Goal: Task Accomplishment & Management: Manage account settings

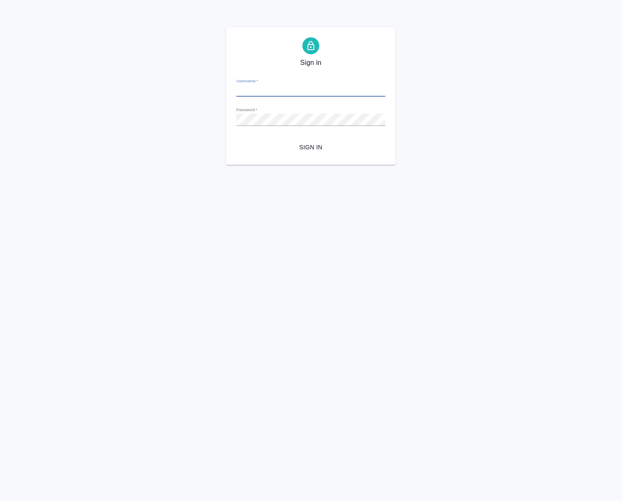
type input "[PERSON_NAME][EMAIL_ADDRESS][DOMAIN_NAME]"
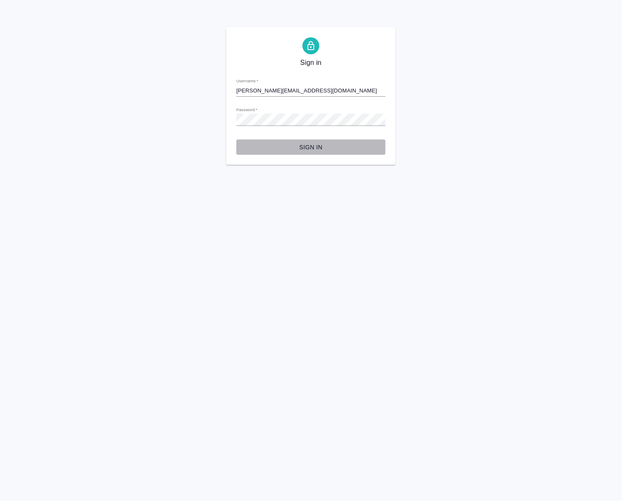
click at [314, 145] on span "Sign in" at bounding box center [311, 147] width 136 height 11
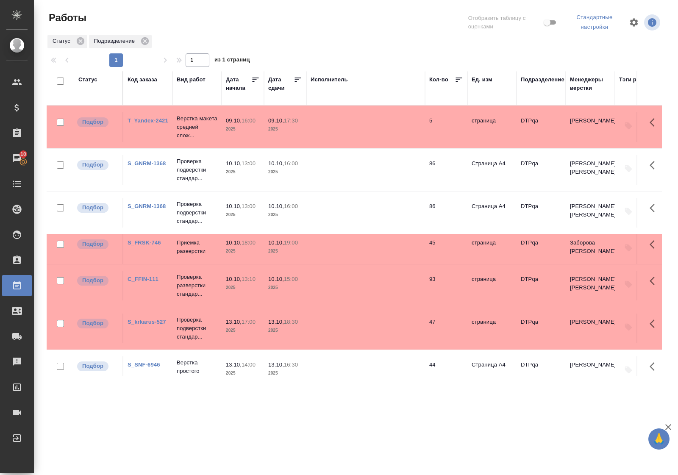
click at [94, 79] on div "Статус" at bounding box center [87, 79] width 19 height 8
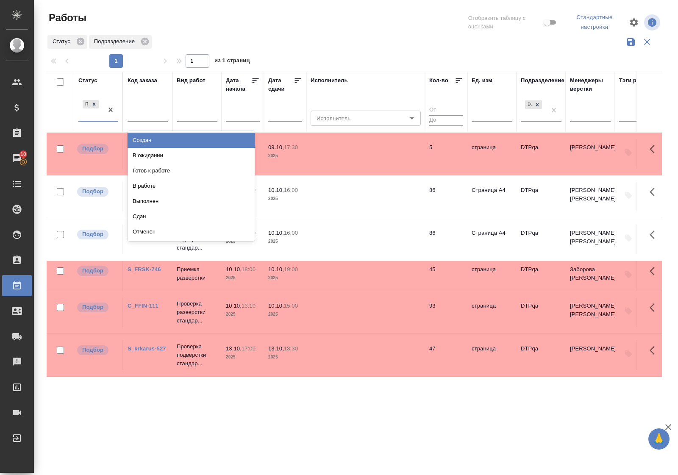
click at [98, 119] on div "Подбор" at bounding box center [90, 109] width 25 height 23
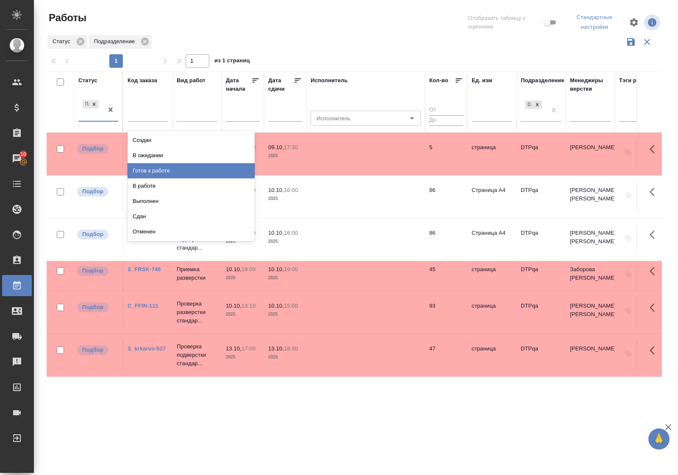
click at [155, 170] on div "Готов к работе" at bounding box center [191, 170] width 127 height 15
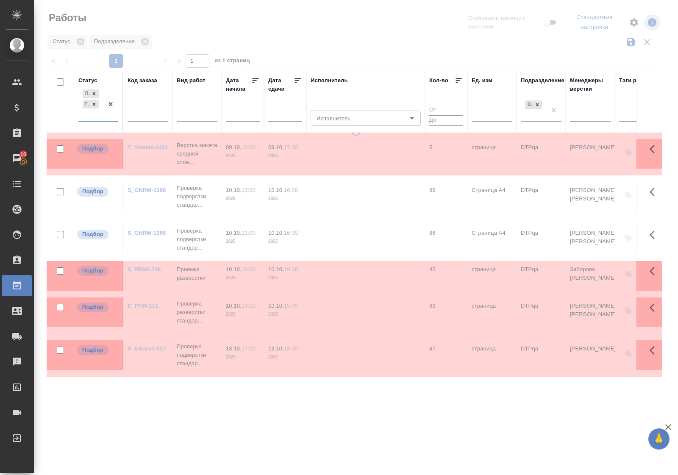
click at [100, 120] on div "Подбор Готов к работе" at bounding box center [90, 104] width 25 height 33
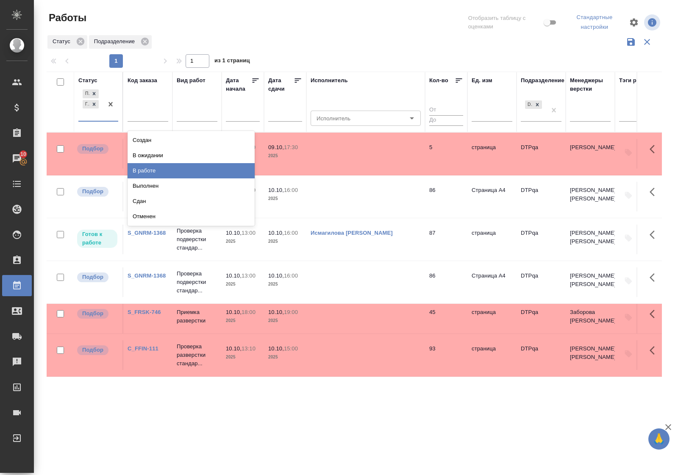
click at [140, 170] on div "В работе" at bounding box center [191, 170] width 127 height 15
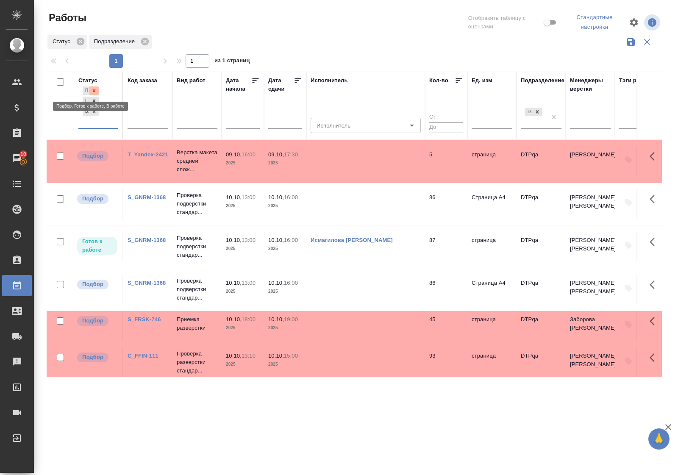
click at [97, 86] on div at bounding box center [93, 90] width 9 height 9
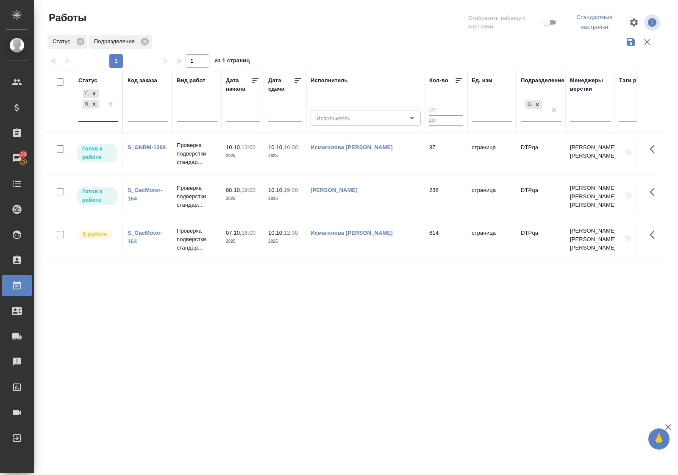
click at [140, 146] on link "S_GNRM-1368" at bounding box center [147, 147] width 38 height 6
click at [88, 120] on div "Готов к работе В работе" at bounding box center [90, 104] width 25 height 33
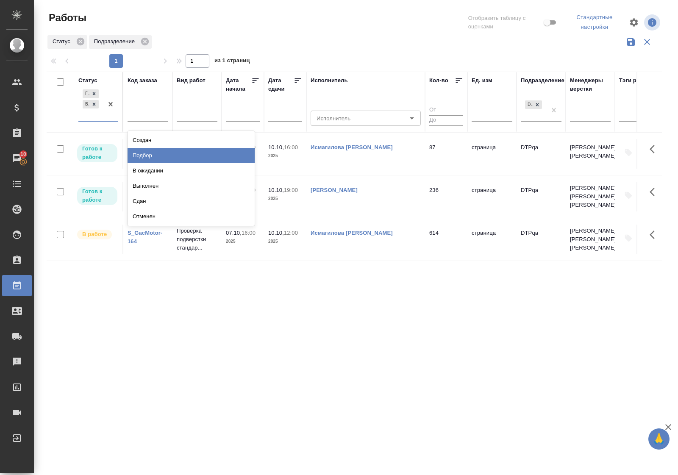
click at [155, 153] on div "Подбор" at bounding box center [191, 155] width 127 height 15
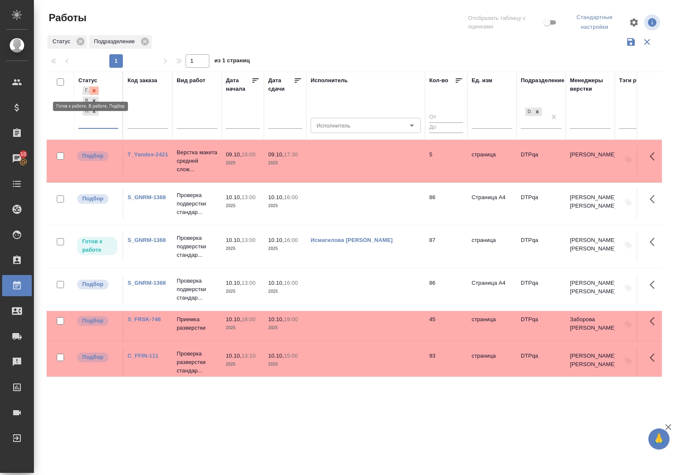
click at [96, 90] on icon at bounding box center [94, 91] width 6 height 6
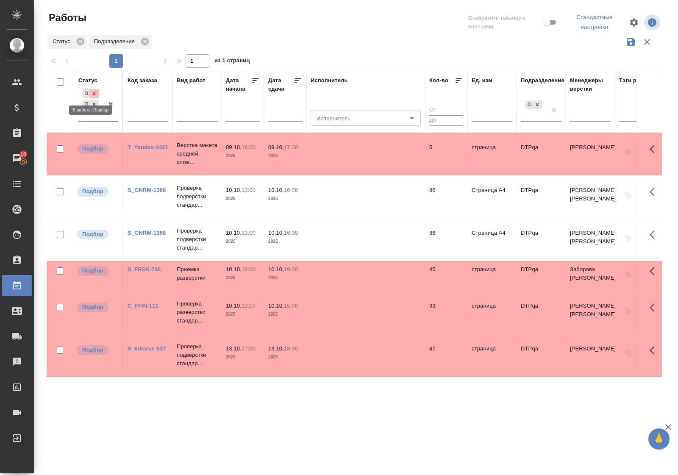
click at [96, 91] on icon at bounding box center [94, 94] width 6 height 6
click at [193, 195] on p "Проверка подверстки стандар..." at bounding box center [197, 196] width 41 height 25
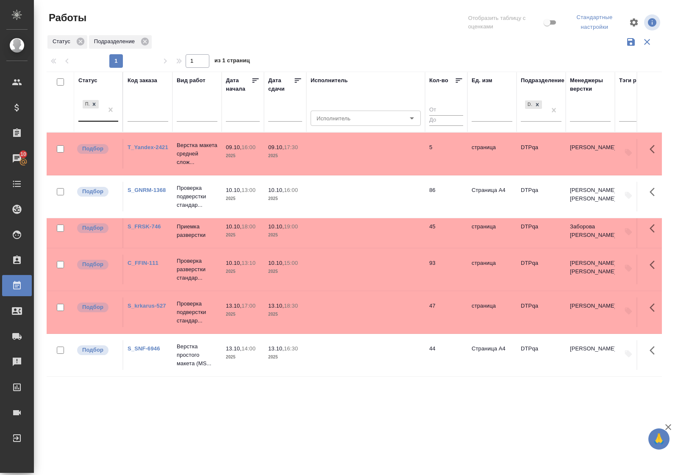
click at [154, 227] on link "S_FRSK-746" at bounding box center [144, 226] width 33 height 6
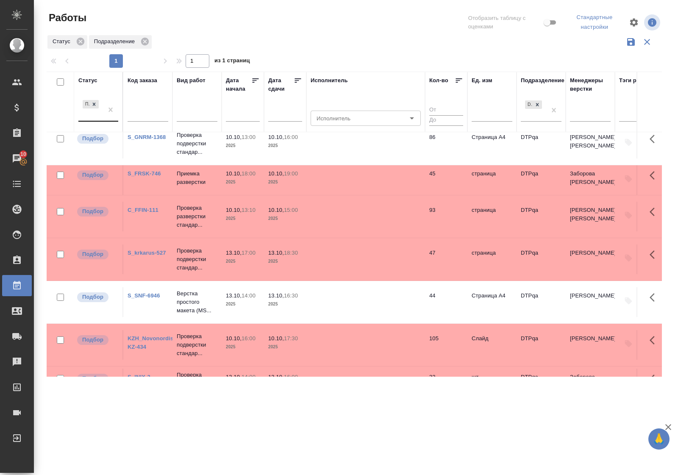
scroll to position [86, 0]
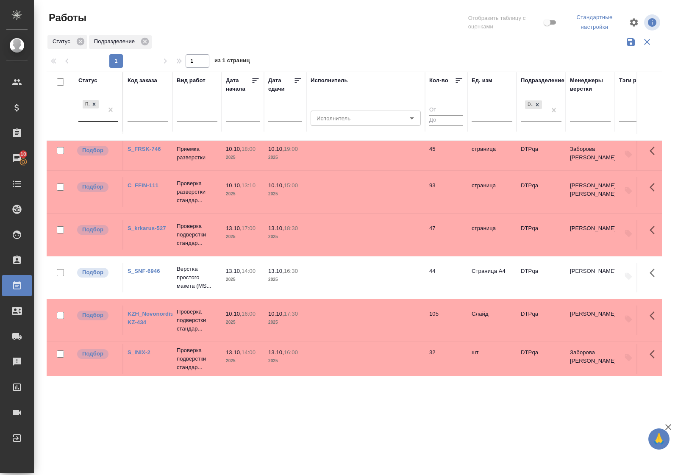
click at [140, 182] on link "C_FFIN-111" at bounding box center [143, 185] width 31 height 6
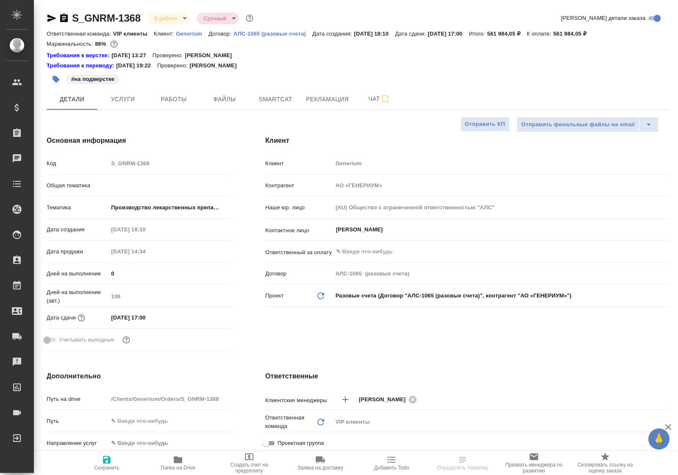
select select "RU"
click at [170, 100] on span "Работы" at bounding box center [173, 99] width 41 height 11
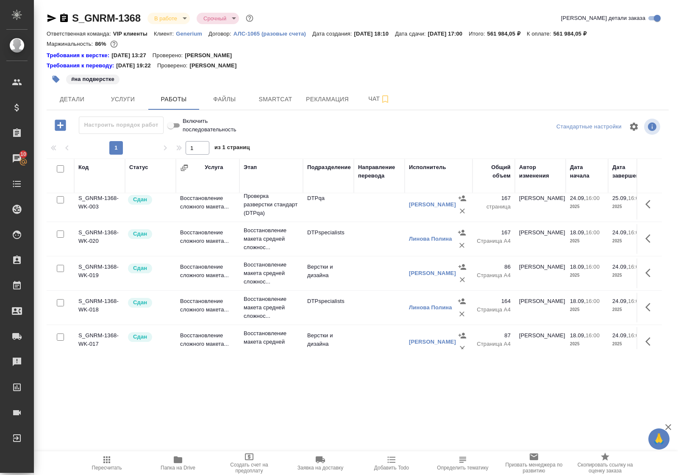
scroll to position [265, 0]
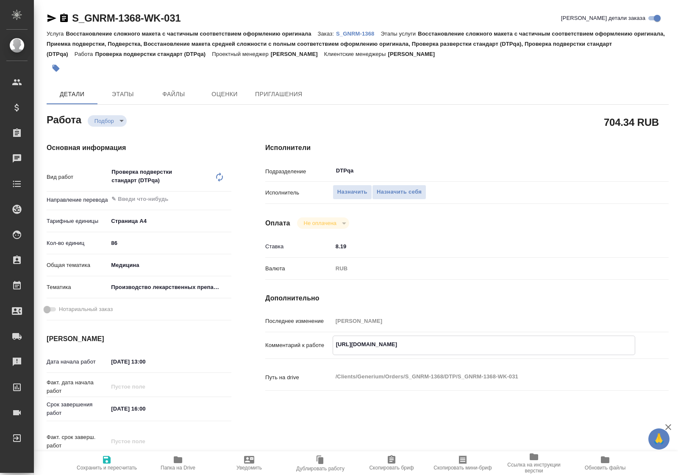
drag, startPoint x: 336, startPoint y: 342, endPoint x: 511, endPoint y: 339, distance: 175.1
click at [511, 339] on textarea "https://tera.awatera.com/Work/68d16129b9f478f418e10e1d/" at bounding box center [484, 344] width 302 height 14
click at [509, 342] on textarea "https://tera.awatera.com/Work/68d16129b9f478f418e10e1d/" at bounding box center [484, 344] width 302 height 14
drag, startPoint x: 509, startPoint y: 341, endPoint x: 336, endPoint y: 342, distance: 172.9
click at [336, 342] on textarea "https://tera.awatera.com/Work/68d16129b9f478f418e10e1d/" at bounding box center [484, 344] width 302 height 14
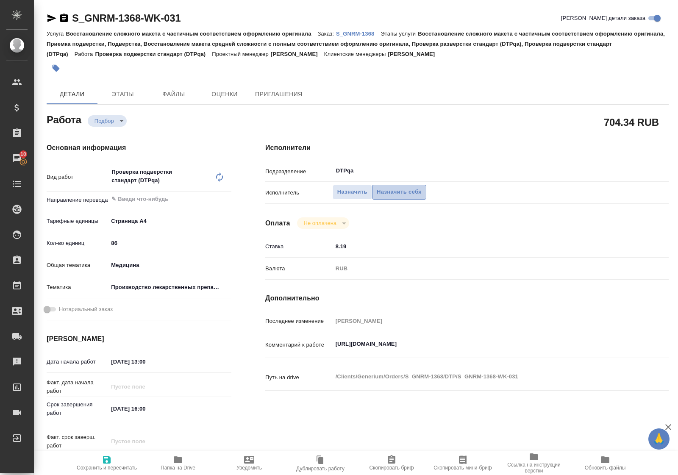
click at [406, 191] on span "Назначить себя" at bounding box center [399, 192] width 45 height 10
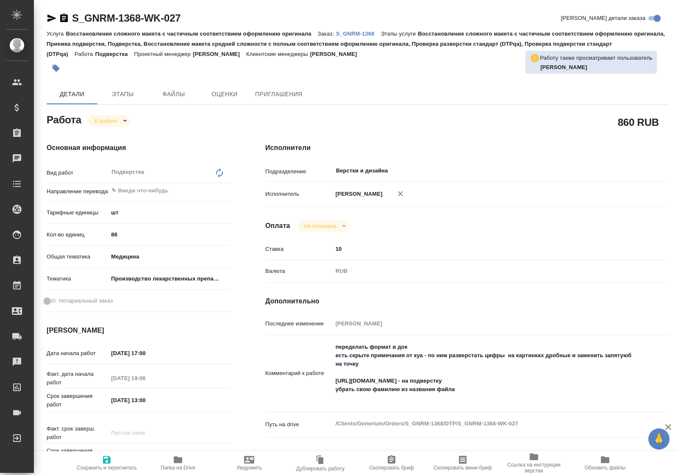
type textarea "x"
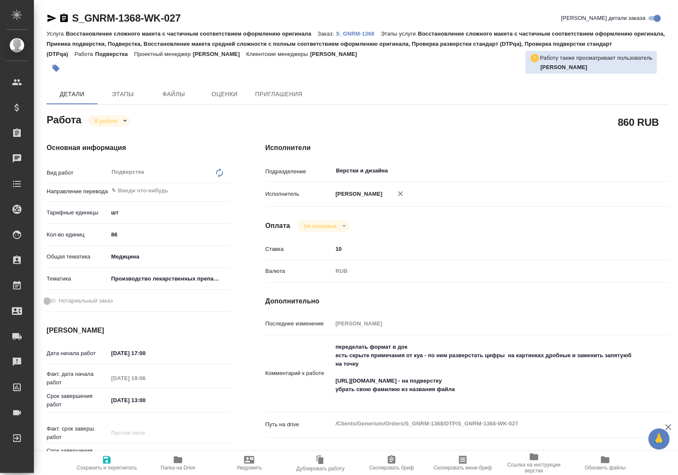
type textarea "x"
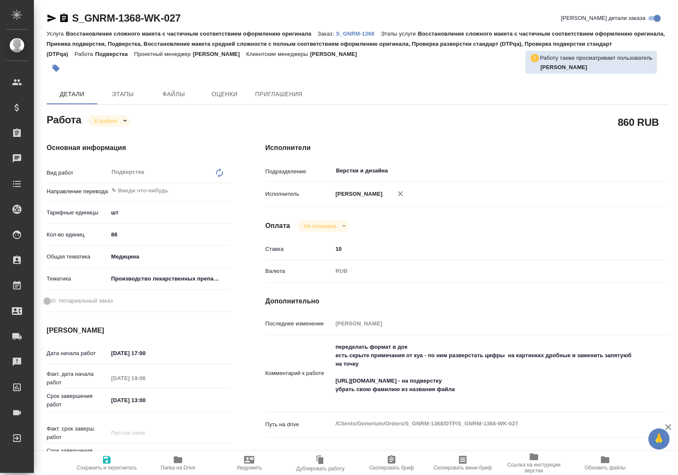
type textarea "x"
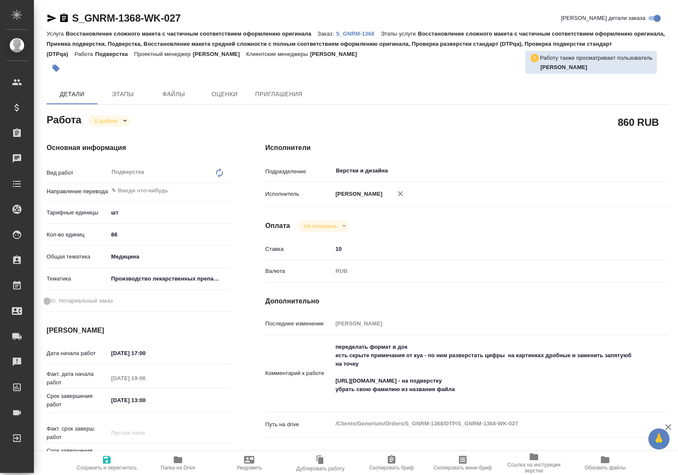
type textarea "x"
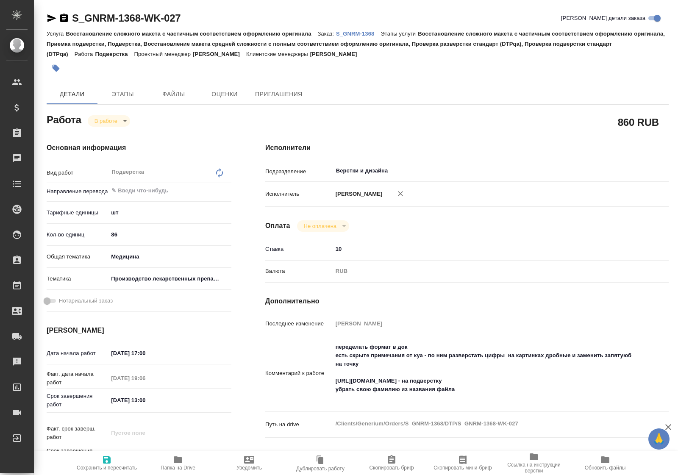
type textarea "x"
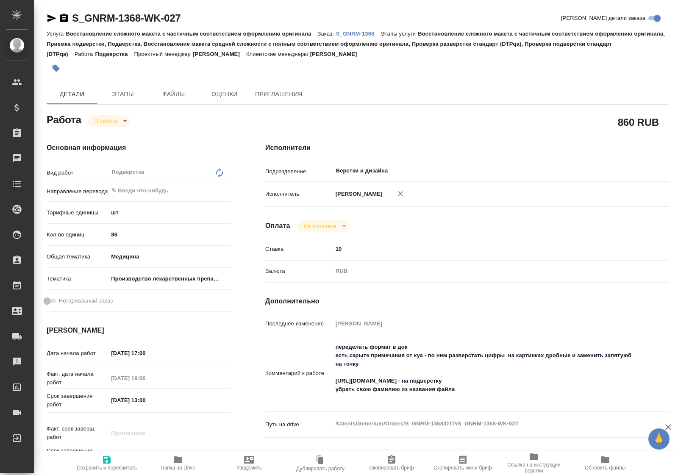
type textarea "x"
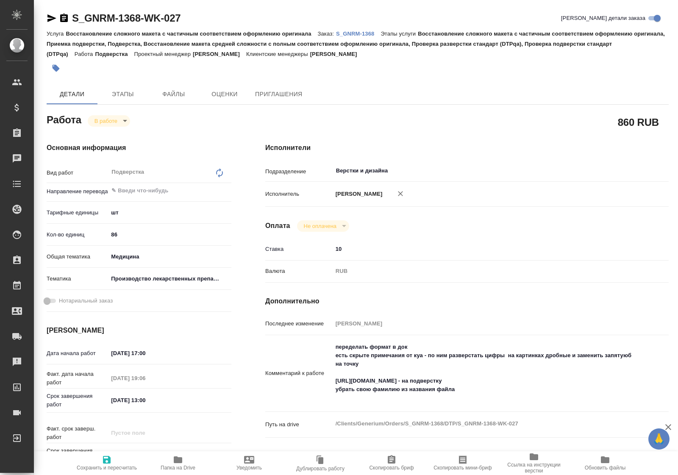
type textarea "x"
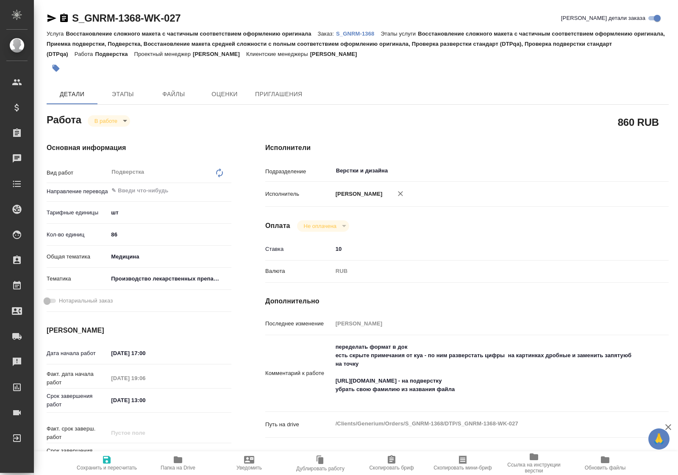
type textarea "x"
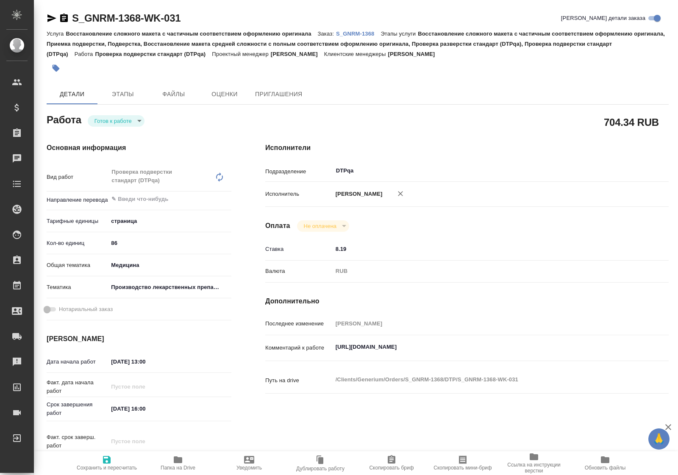
type textarea "x"
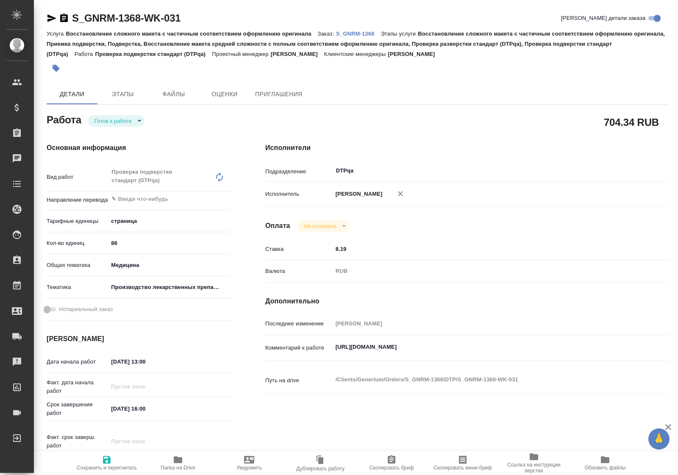
type textarea "x"
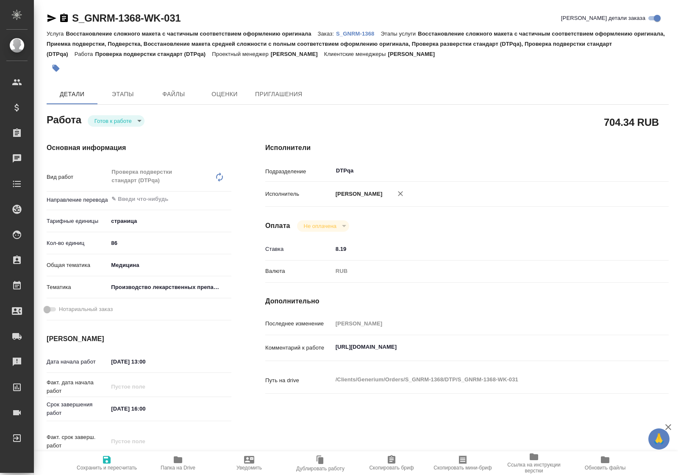
click at [136, 120] on body "🙏 .cls-1 fill:#fff; AWATERA Polushina Alena Клиенты Спецификации Заказы Чаты To…" at bounding box center [339, 237] width 678 height 475
type textarea "x"
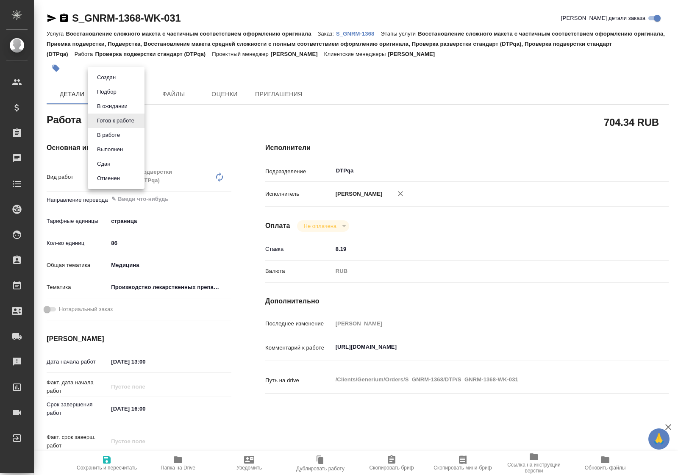
type textarea "x"
click at [133, 107] on li "В ожидании" at bounding box center [116, 106] width 57 height 14
type textarea "x"
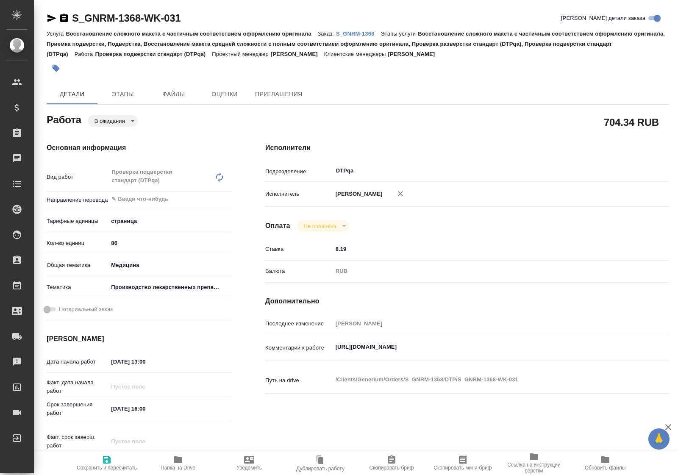
type textarea "x"
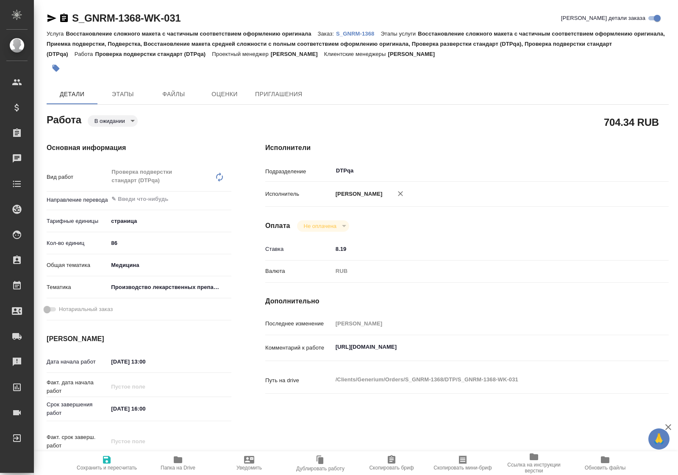
type textarea "x"
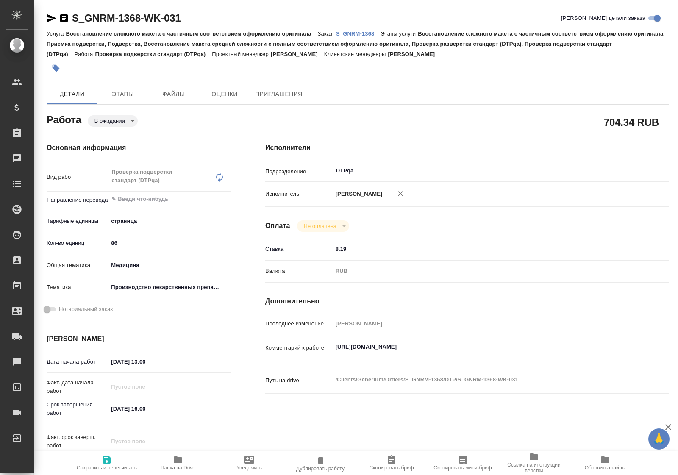
type textarea "x"
click at [108, 461] on icon "button" at bounding box center [107, 460] width 8 height 8
type textarea "x"
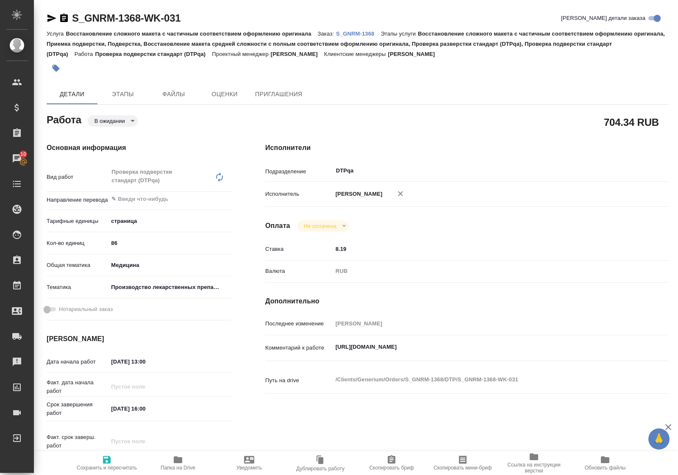
type textarea "x"
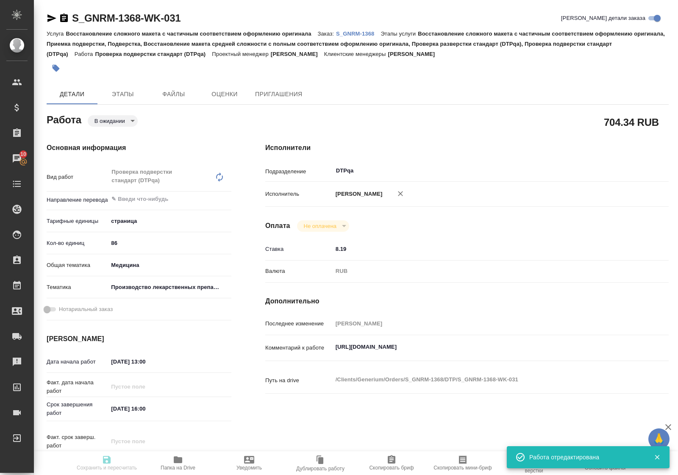
type textarea "x"
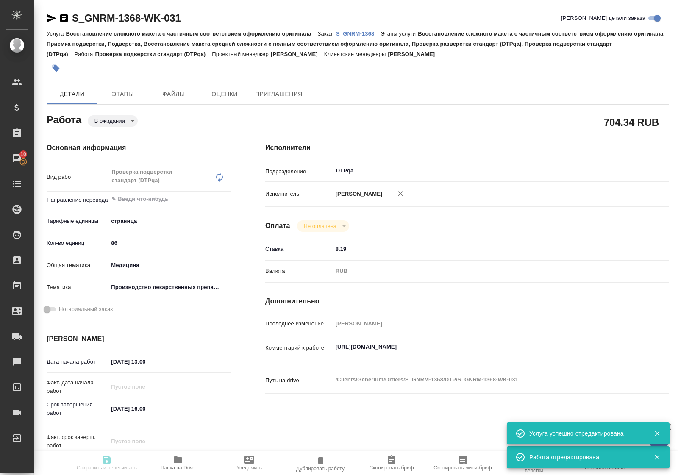
type input "pending"
type textarea "Проверка подверстки стандарт (DTPqa)"
type textarea "x"
type input "5a8b1489cc6b4906c91bfdb2"
type input "86"
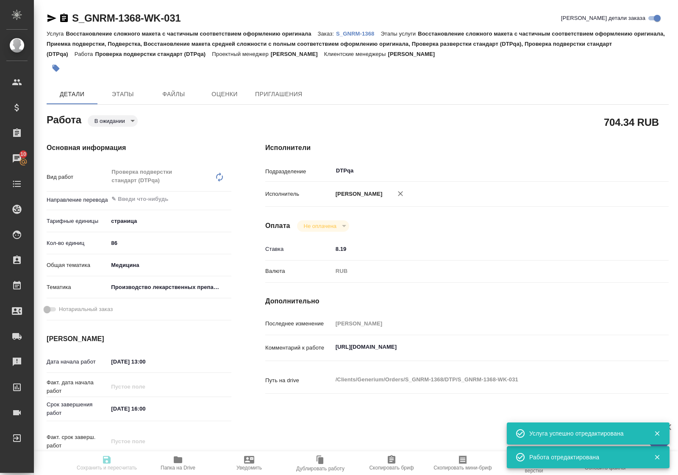
type input "med"
type input "614982fec5ecbb70f805293f"
type input "[DATE] 13:00"
type input "10.10.2025 16:00"
type input "[DATE] 17:00"
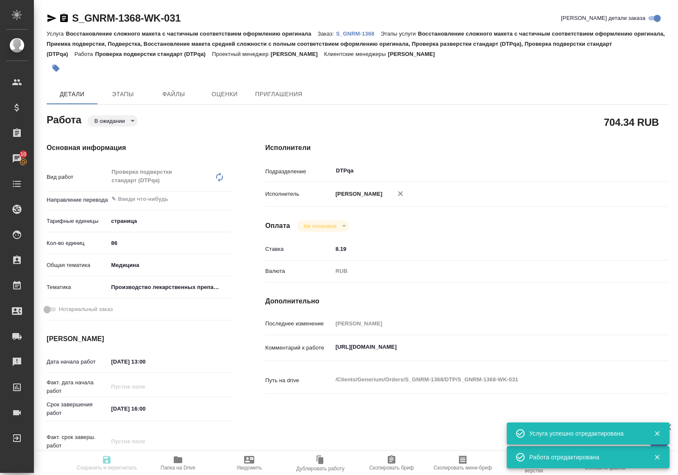
type input "DTPqa"
type input "notPayed"
type input "8.19"
type input "RUB"
type input "Полушина Алена"
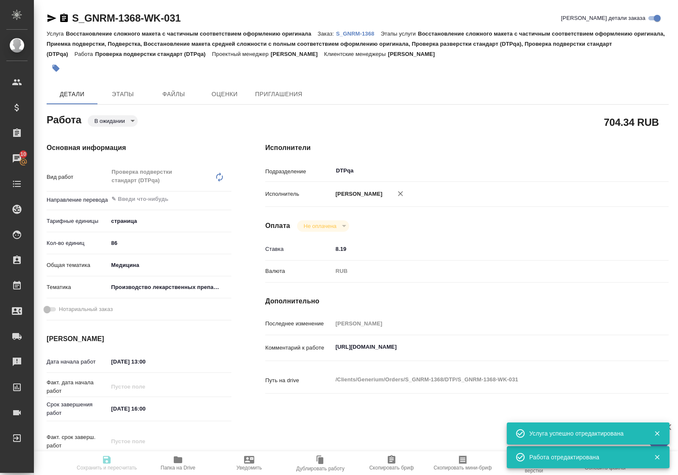
type textarea "https://tera.awatera.com/Work/68d16129b9f478f418e10e1d/"
type textarea "x"
type textarea "/Clients/Generium/Orders/S_GNRM-1368/DTP/S_GNRM-1368-WK-031"
type textarea "x"
type input "S_GNRM-1368"
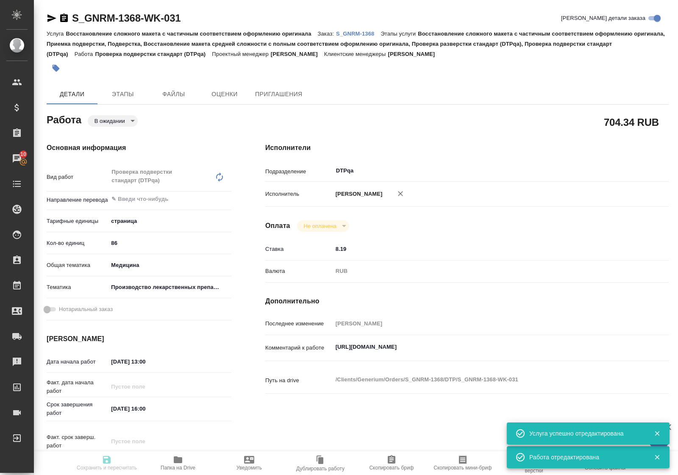
type input "Восстановление сложного макета с частичным соответствием оформлению оригинала"
type input "Восстановление сложного макета с частичным соответствием оформлению оригинала, …"
type input "Кабаргина Анна"
type input "[PERSON_NAME]"
type input "/Clients/Generium/Orders/S_GNRM-1368"
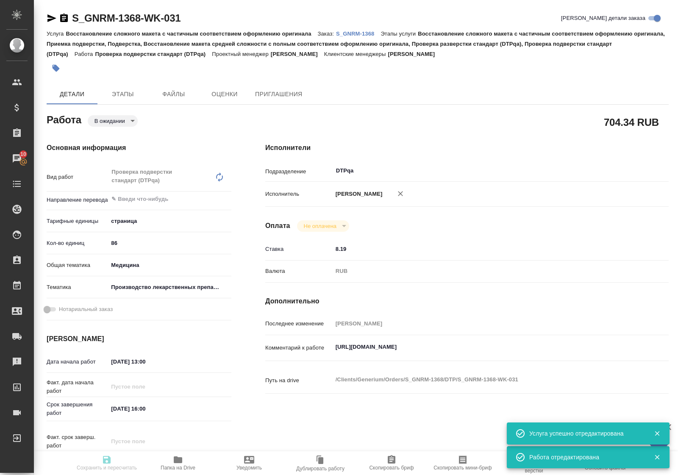
type textarea "x"
type textarea "Возьмите, пожалуйста, в перевод с русского на английский язык документы по ссыл…"
type textarea "x"
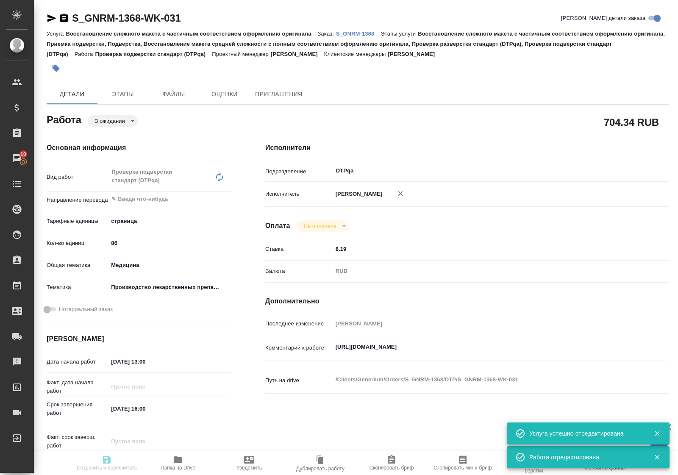
type textarea "x"
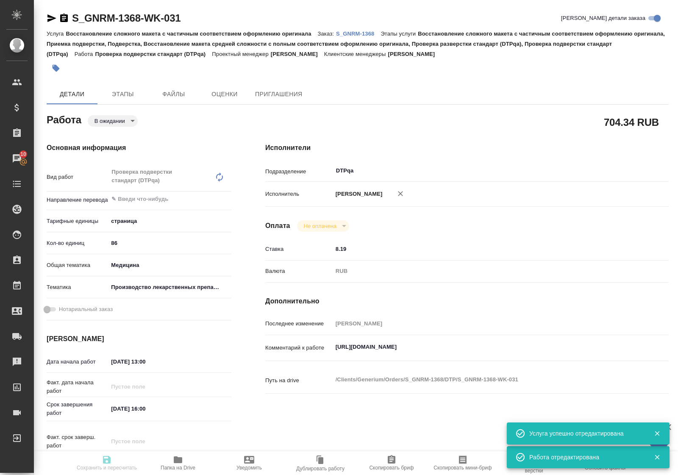
type textarea "x"
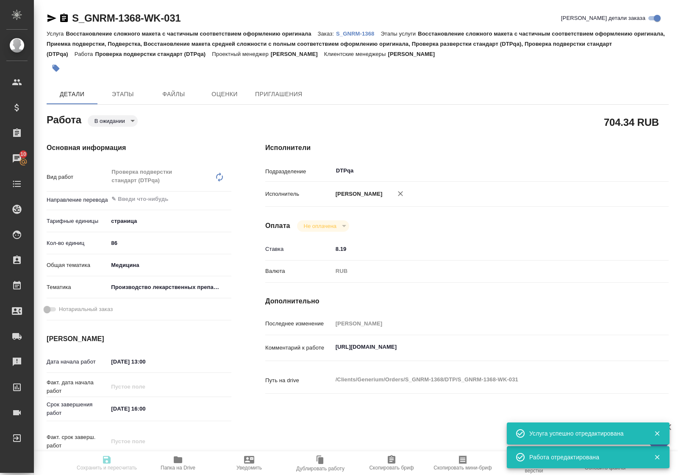
type textarea "x"
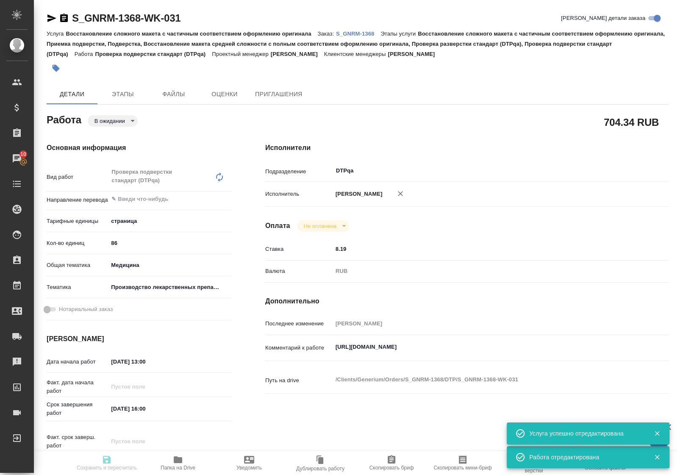
type textarea "x"
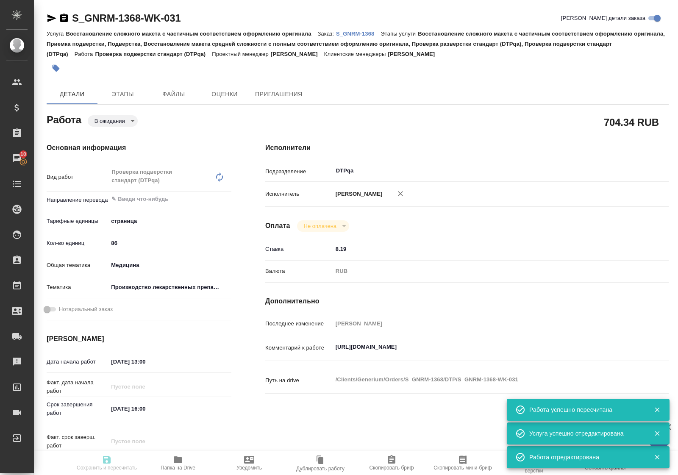
type input "pending"
type textarea "Проверка подверстки стандарт (DTPqa)"
type textarea "x"
type input "5a8b1489cc6b4906c91bfdb2"
type input "86"
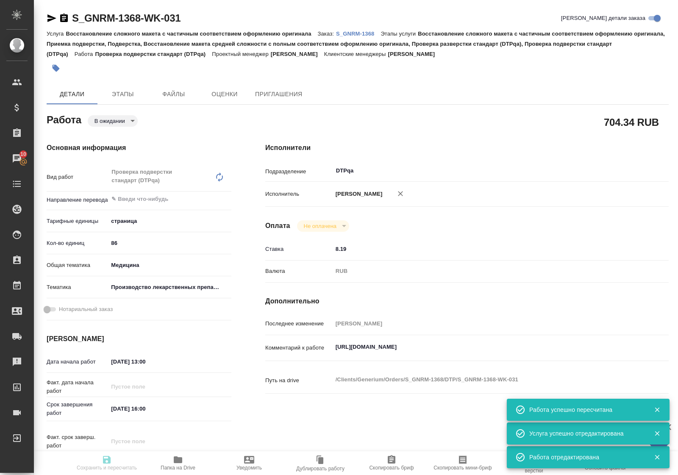
type input "med"
type input "614982fec5ecbb70f805293f"
type input "10.10.2025 13:00"
type input "10.10.2025 16:00"
type input "10.10.2025 17:00"
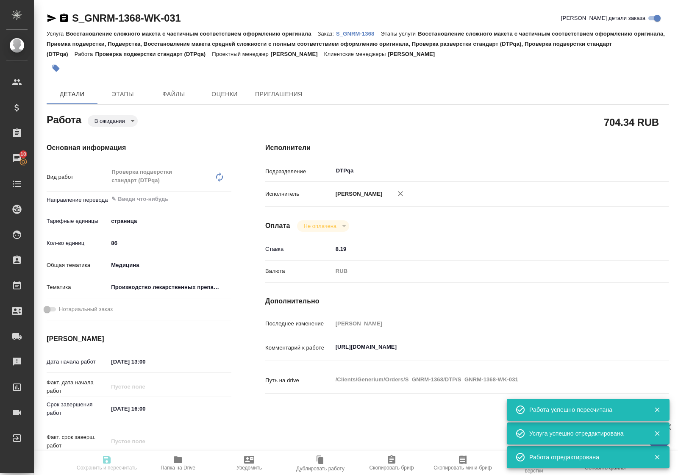
type input "DTPqa"
type input "notPayed"
type input "8.19"
type input "RUB"
type input "Полушина Алена"
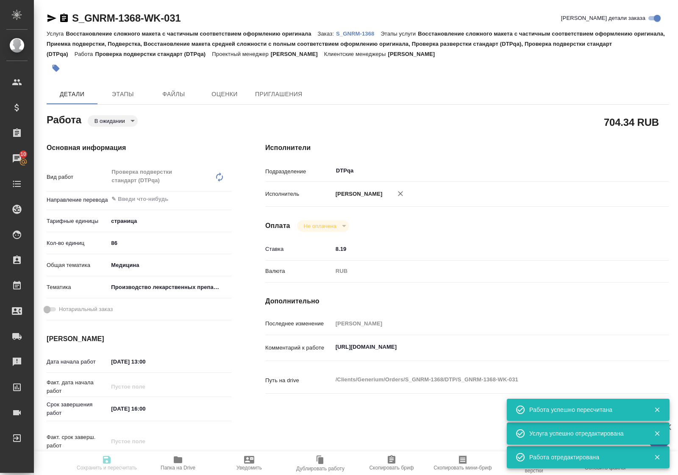
type textarea "https://tera.awatera.com/Work/68d16129b9f478f418e10e1d/"
type textarea "x"
type textarea "/Clients/Generium/Orders/S_GNRM-1368/DTP/S_GNRM-1368-WK-031"
type textarea "x"
type input "S_GNRM-1368"
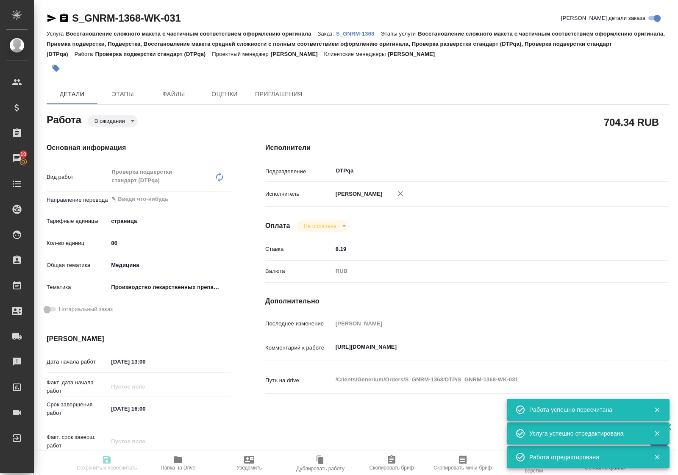
type input "Восстановление сложного макета с частичным соответствием оформлению оригинала"
type input "Восстановление сложного макета с частичным соответствием оформлению оригинала, …"
type input "[PERSON_NAME]"
type input "/Clients/Generium/Orders/S_GNRM-1368"
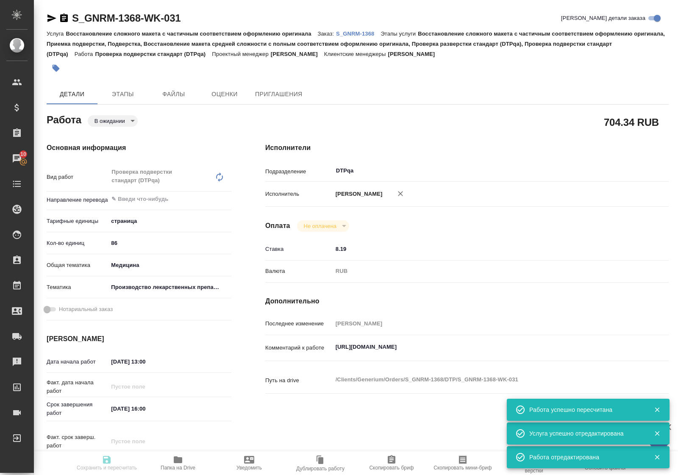
type textarea "x"
type textarea "Возьмите, пожалуйста, в перевод с русского на английский язык документы по ссыл…"
type textarea "x"
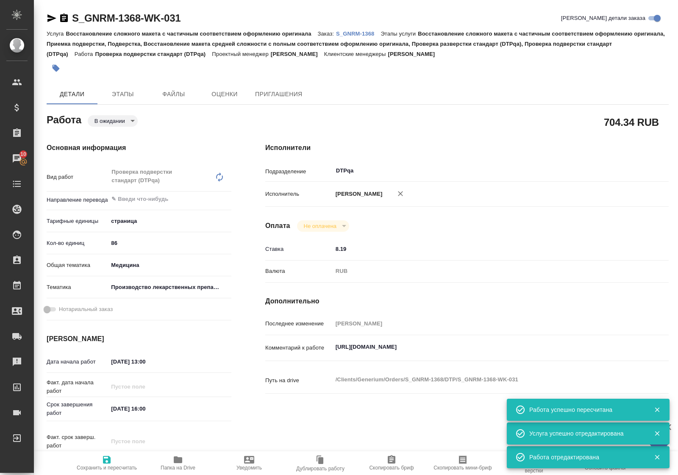
type textarea "x"
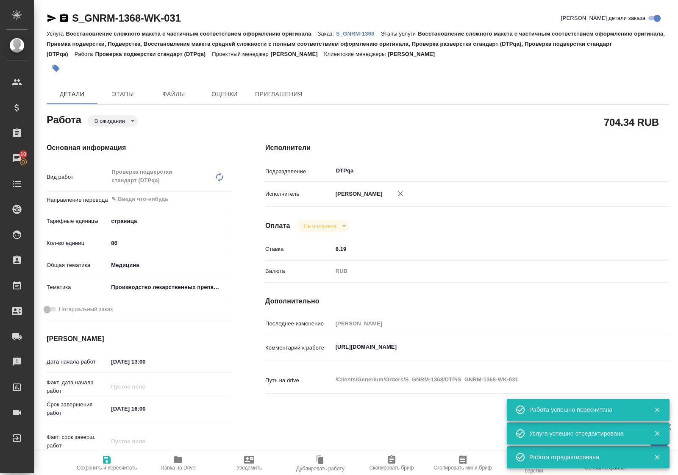
type textarea "x"
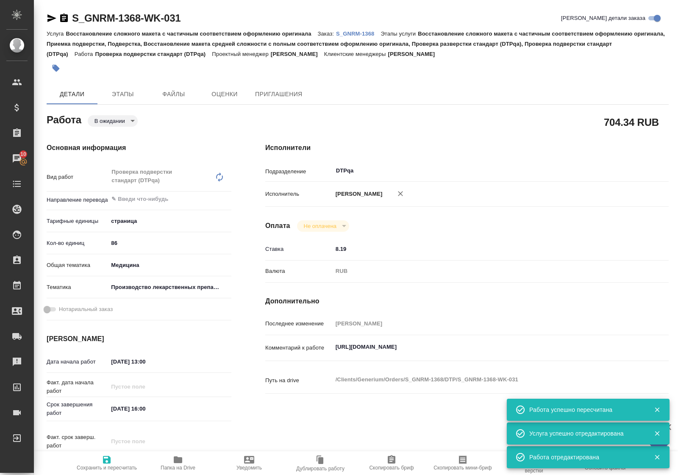
type textarea "x"
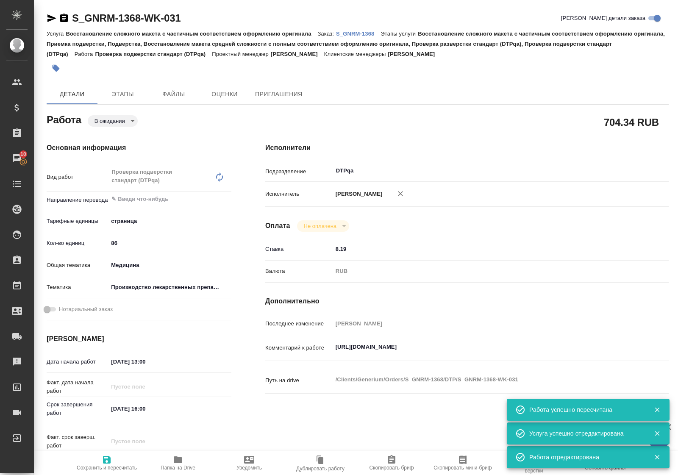
type textarea "x"
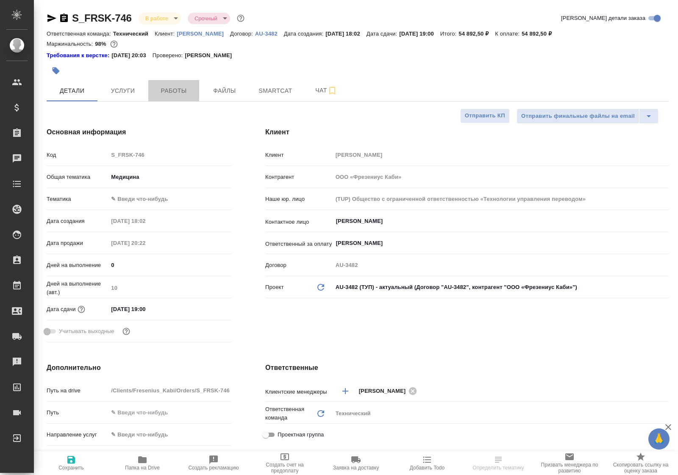
select select "RU"
click at [183, 90] on span "Работы" at bounding box center [173, 91] width 41 height 11
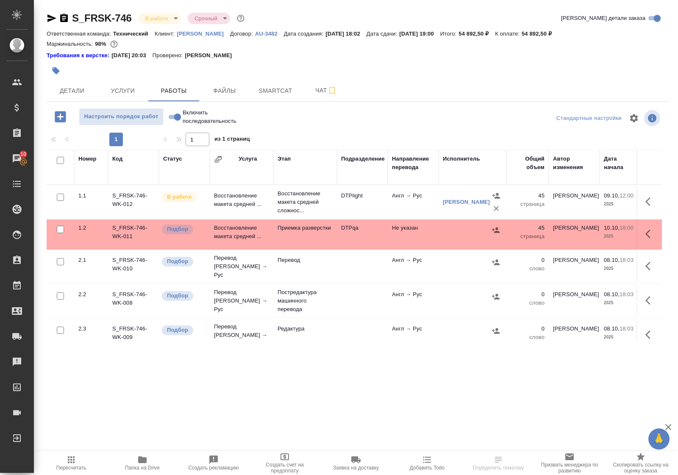
click at [145, 461] on icon "button" at bounding box center [142, 459] width 8 height 7
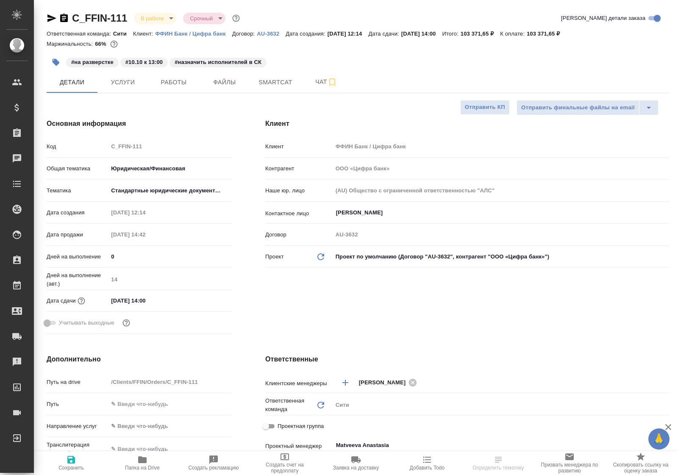
select select "RU"
click at [174, 88] on button "Работы" at bounding box center [173, 82] width 51 height 21
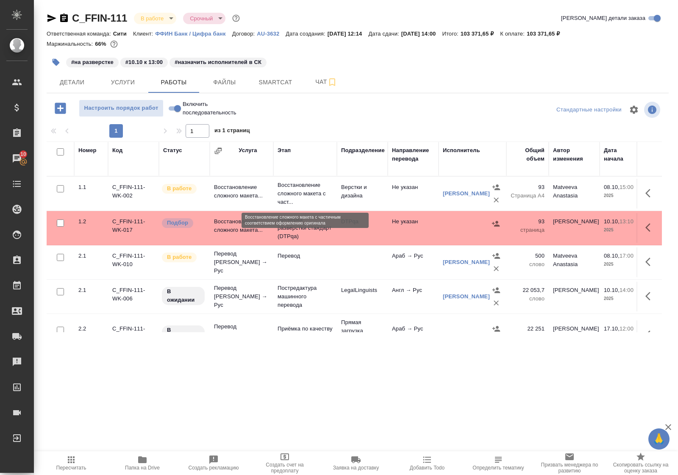
click at [302, 191] on p "Восстановление сложного макета с част..." at bounding box center [305, 193] width 55 height 25
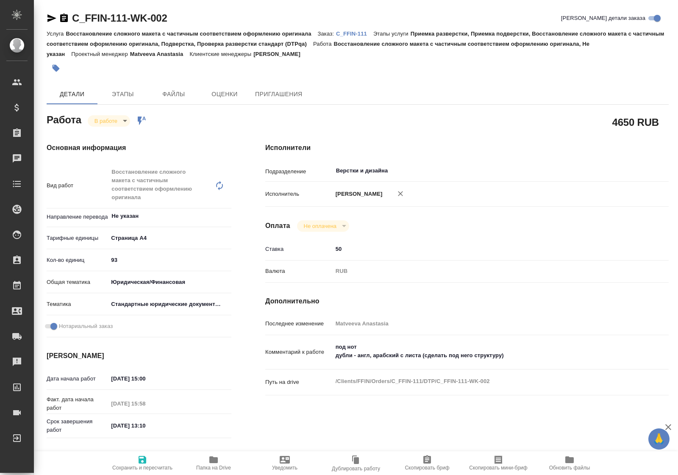
type textarea "x"
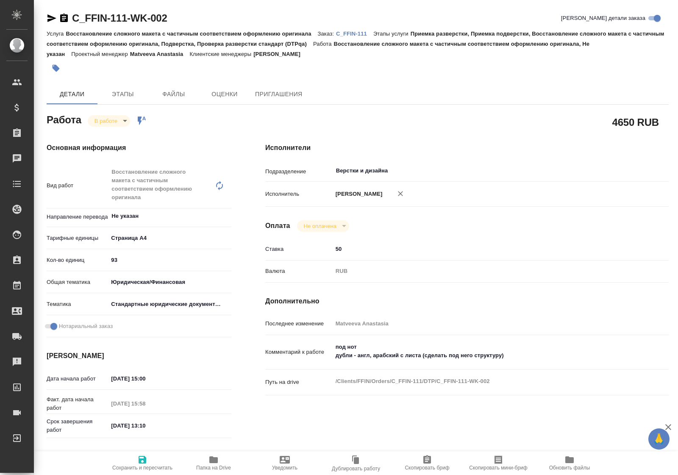
type textarea "x"
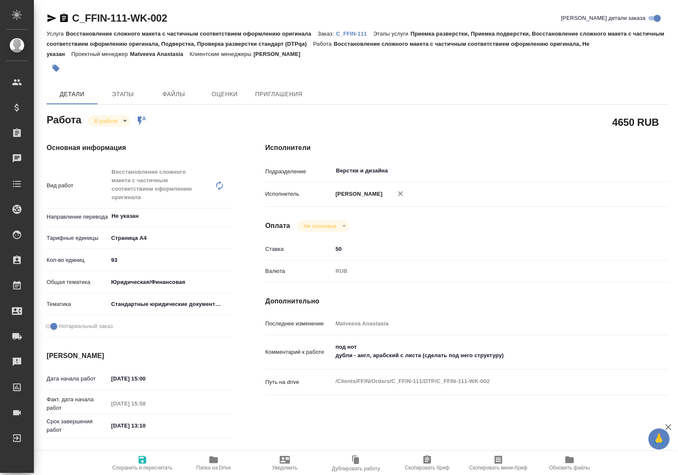
type textarea "x"
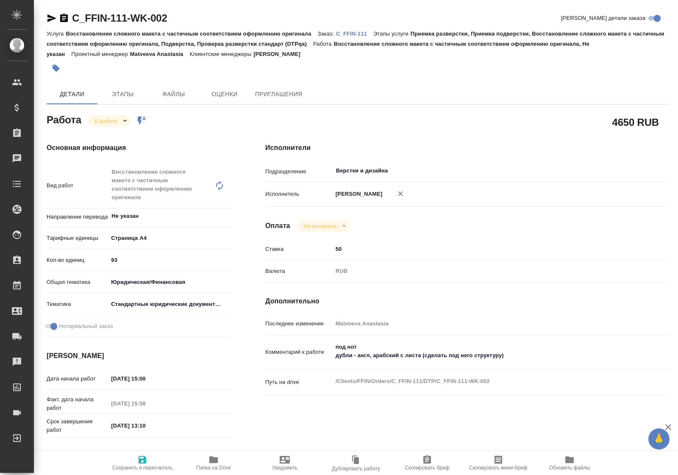
type textarea "x"
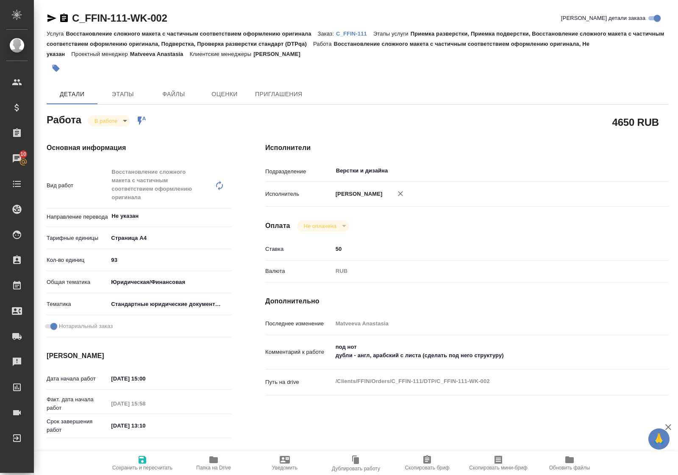
click at [217, 462] on icon "button" at bounding box center [213, 459] width 8 height 7
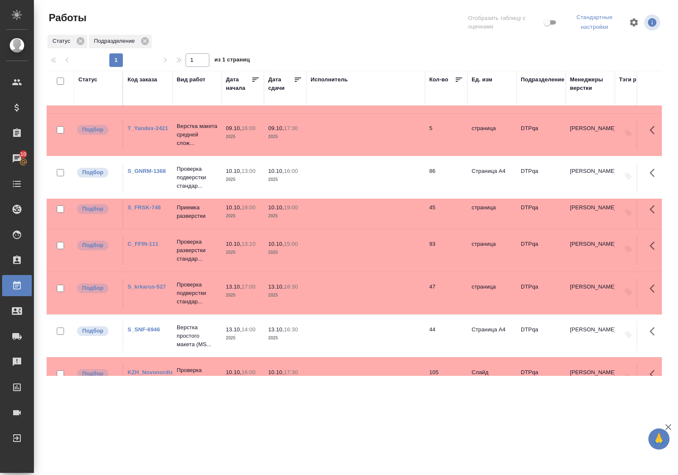
scroll to position [53, 0]
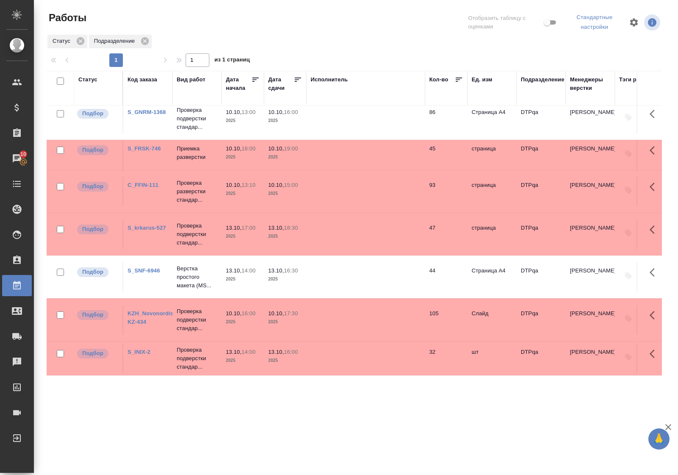
click at [147, 225] on link "S_krkarus-527" at bounding box center [147, 228] width 39 height 6
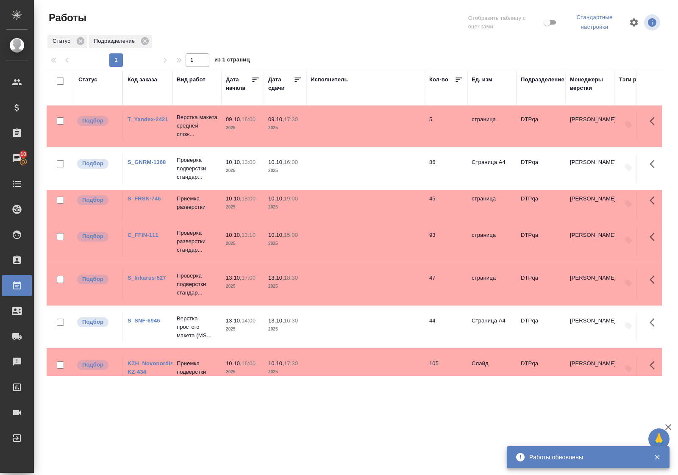
scroll to position [0, 0]
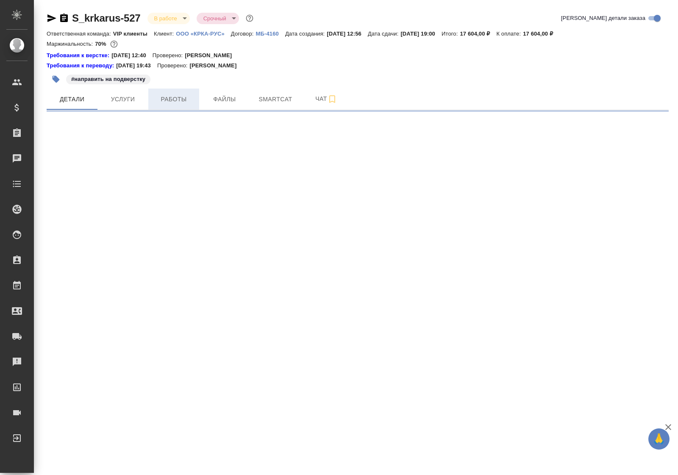
click at [175, 100] on span "Работы" at bounding box center [173, 99] width 41 height 11
select select "RU"
